Goal: Check status: Check status

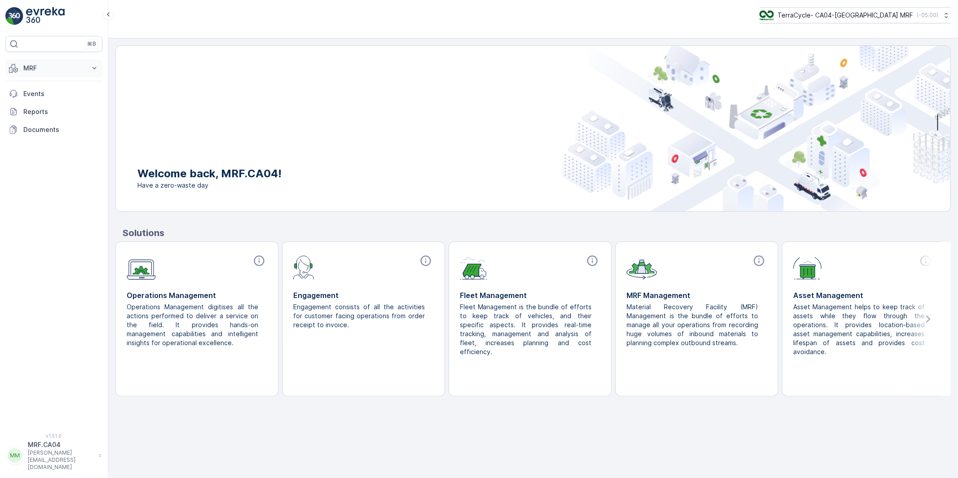
click at [31, 68] on p "MRF" at bounding box center [53, 68] width 61 height 9
click at [34, 96] on p "Inbound" at bounding box center [35, 96] width 24 height 9
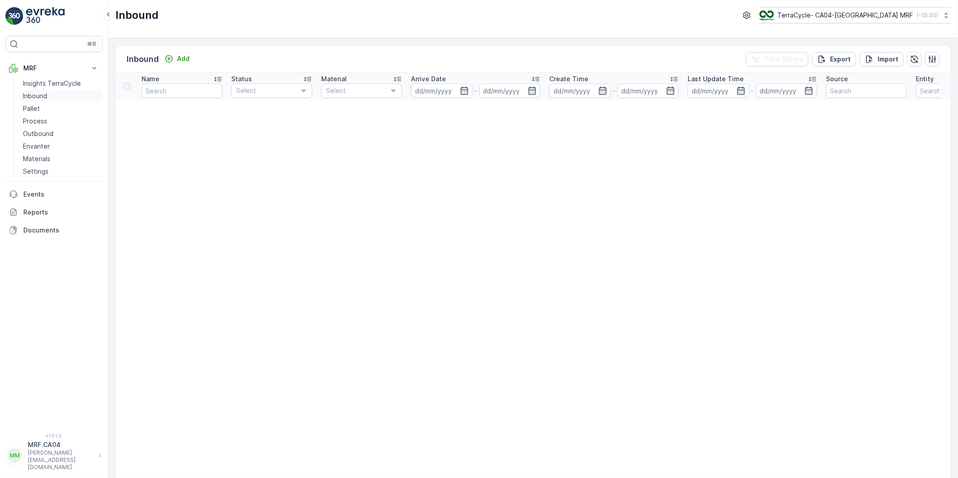
click at [33, 95] on p "Inbound" at bounding box center [35, 96] width 24 height 9
click at [32, 106] on p "Pallet" at bounding box center [31, 108] width 17 height 9
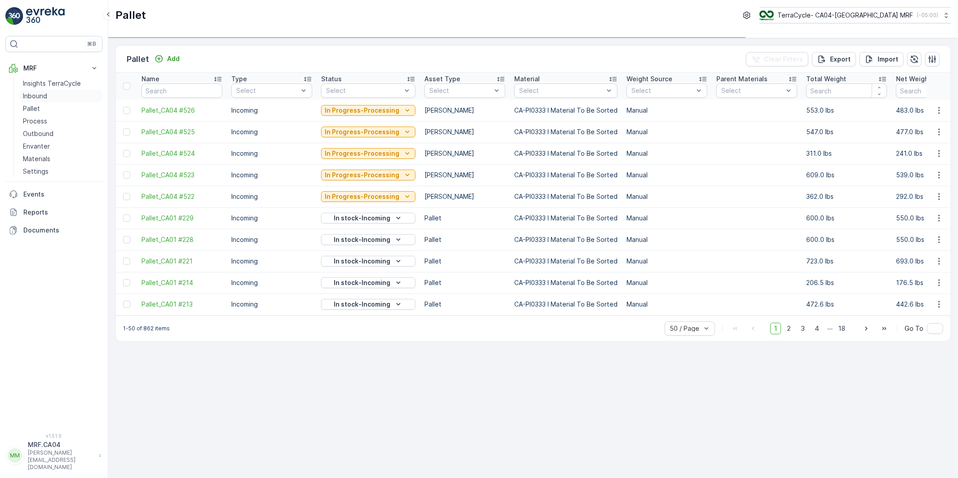
click at [42, 97] on p "Inbound" at bounding box center [35, 96] width 24 height 9
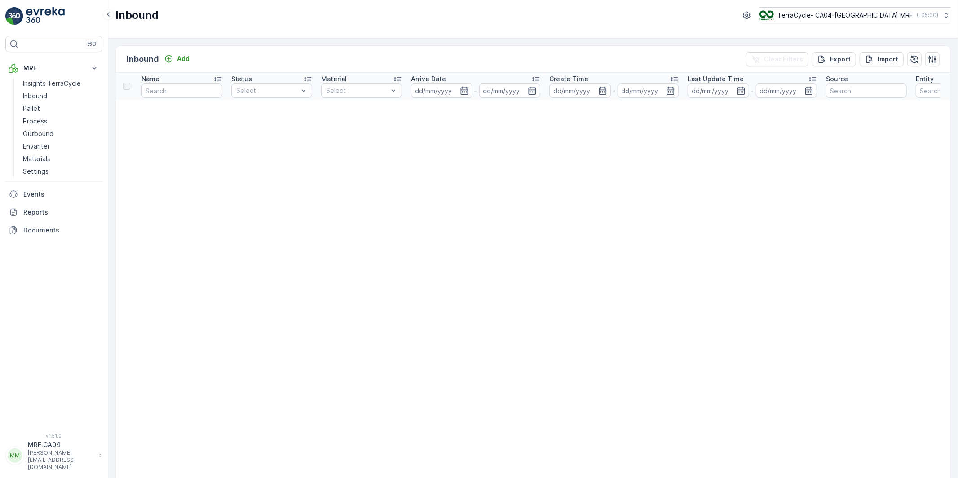
click at [49, 450] on p "MRF.CA04" at bounding box center [61, 445] width 66 height 9
click at [46, 439] on div "Log Out" at bounding box center [53, 440] width 93 height 13
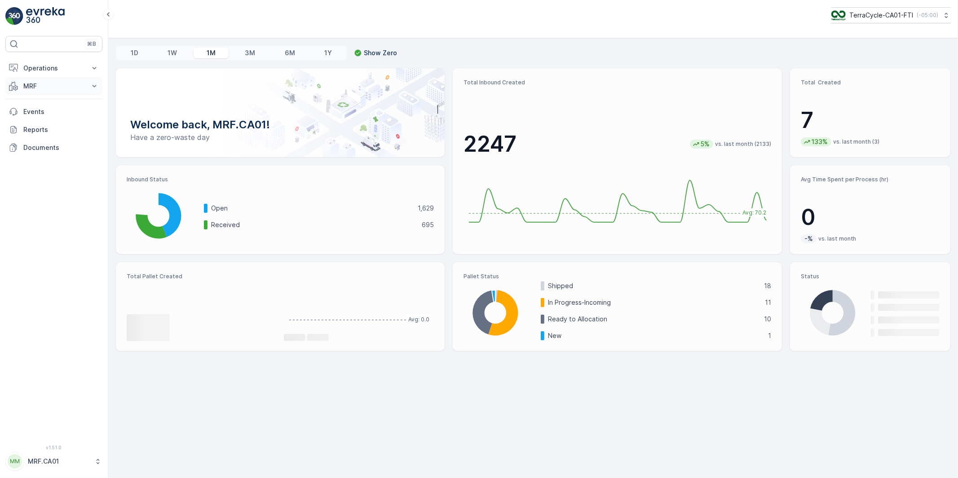
click at [30, 81] on button "MRF" at bounding box center [53, 86] width 97 height 18
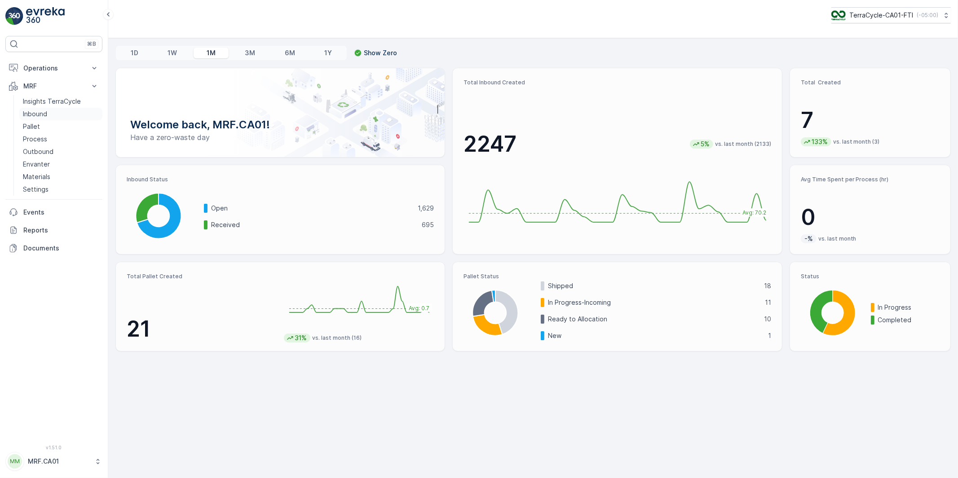
click at [39, 115] on p "Inbound" at bounding box center [35, 114] width 24 height 9
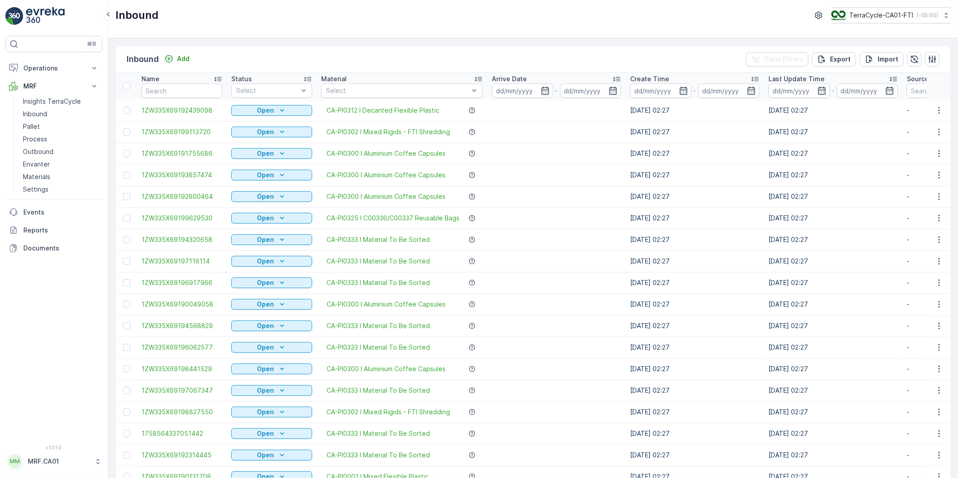
click at [555, 192] on td at bounding box center [556, 197] width 138 height 22
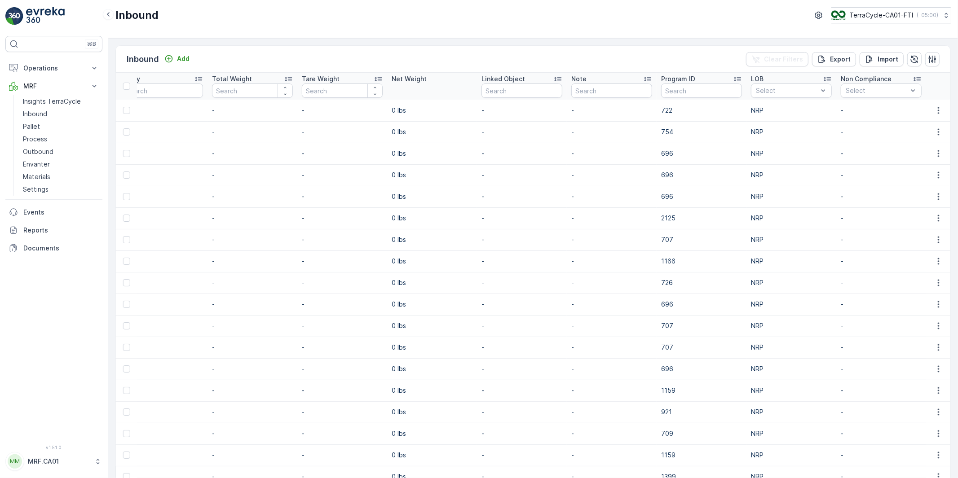
scroll to position [0, 877]
click at [684, 89] on input "text" at bounding box center [701, 91] width 81 height 14
paste input "2267"
type input "2267"
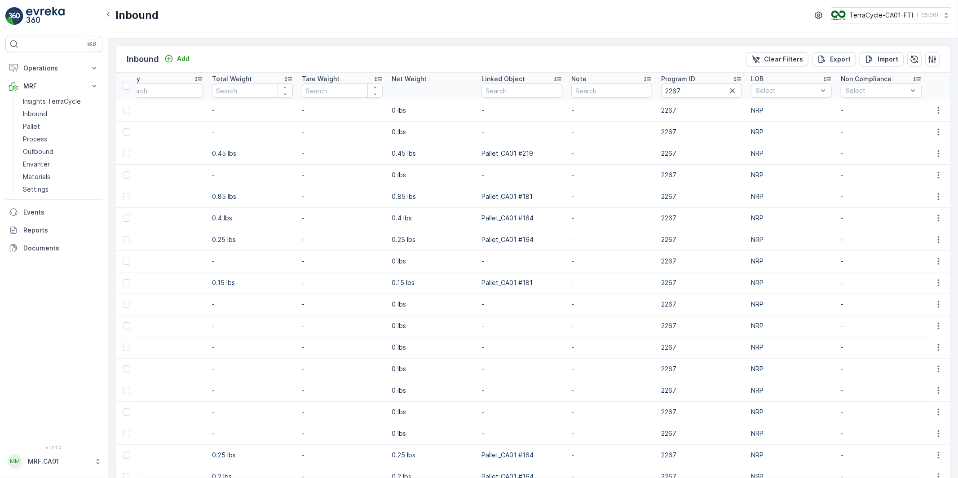
scroll to position [0, 844]
click at [506, 334] on td "-" at bounding box center [522, 326] width 90 height 22
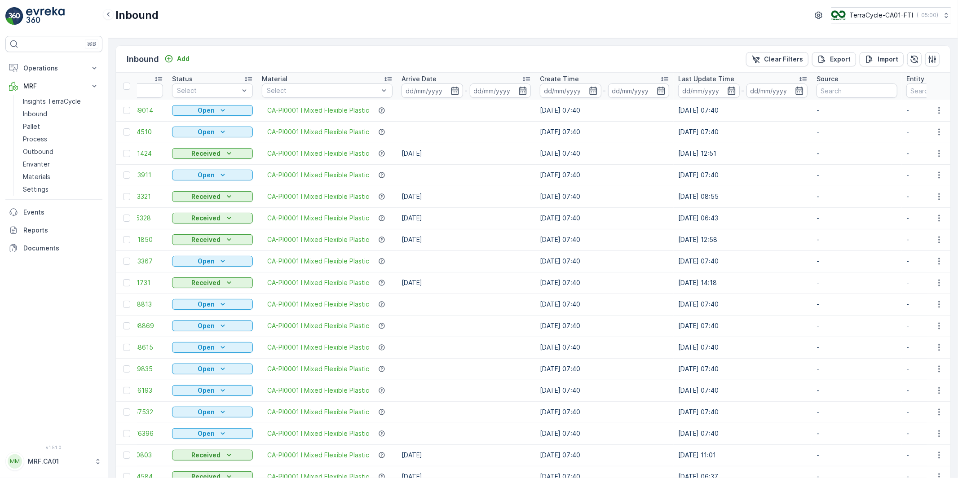
scroll to position [0, 26]
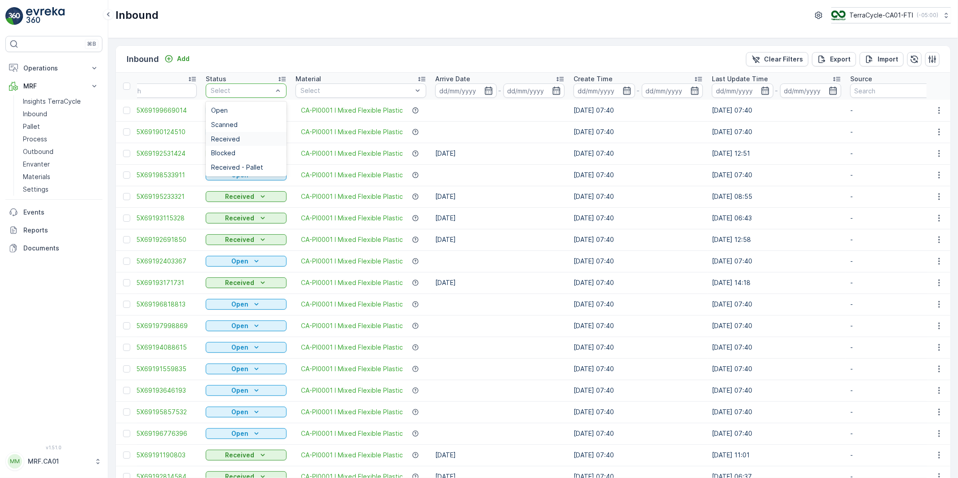
click at [230, 136] on span "Received" at bounding box center [225, 139] width 29 height 7
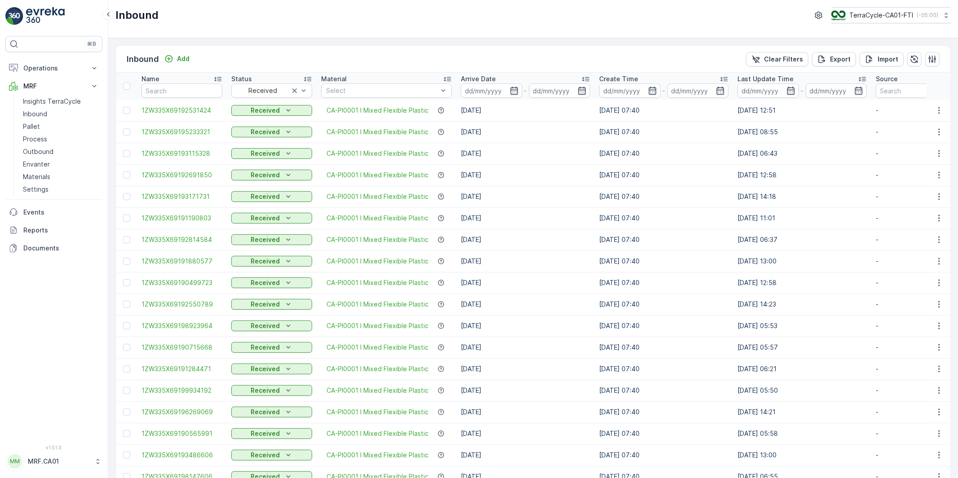
click at [570, 362] on td "30.04.2025" at bounding box center [525, 369] width 138 height 22
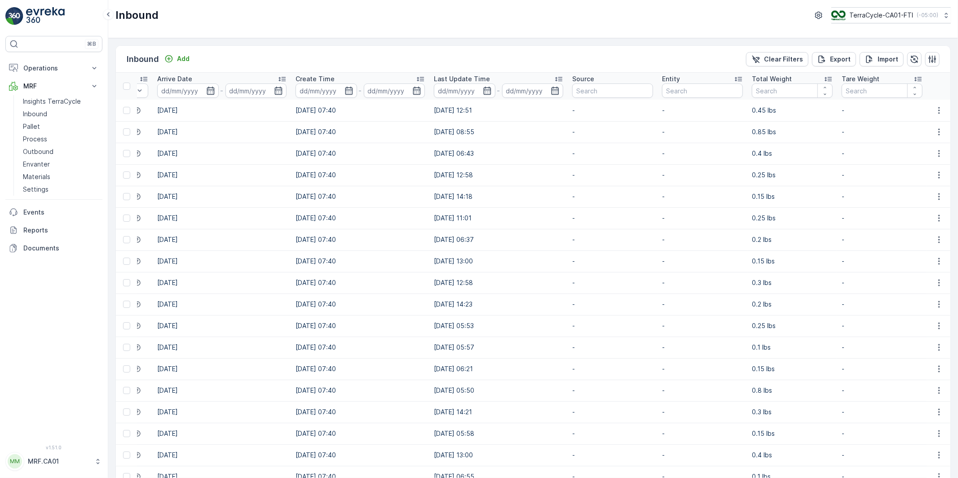
scroll to position [0, 239]
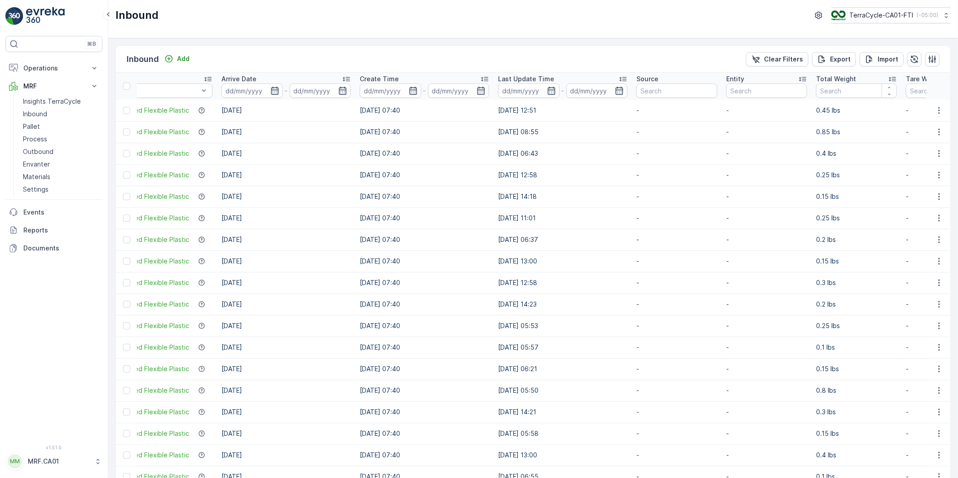
click at [353, 385] on td "03.07.2025" at bounding box center [286, 391] width 138 height 22
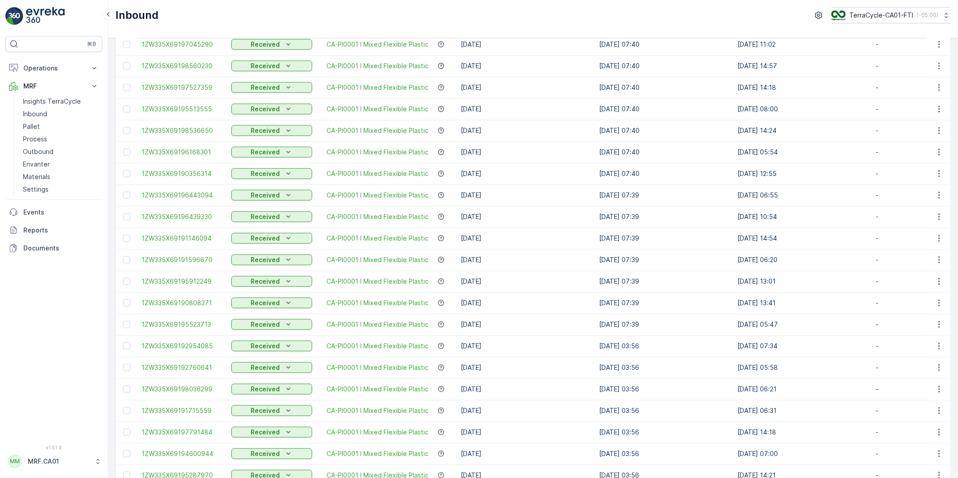
scroll to position [737, 0]
